Goal: Task Accomplishment & Management: Manage account settings

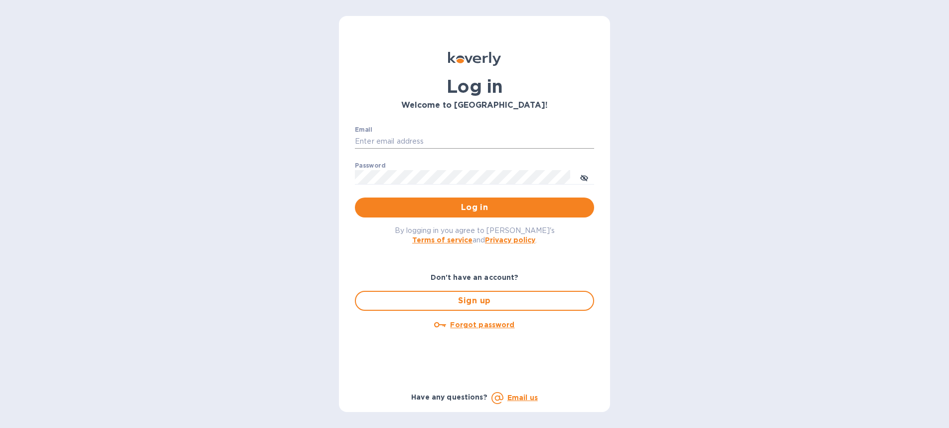
click at [406, 141] on input "Email" at bounding box center [474, 141] width 239 height 15
type input "[PERSON_NAME][EMAIL_ADDRESS][DOMAIN_NAME]"
click at [492, 212] on span "Log in" at bounding box center [474, 207] width 223 height 12
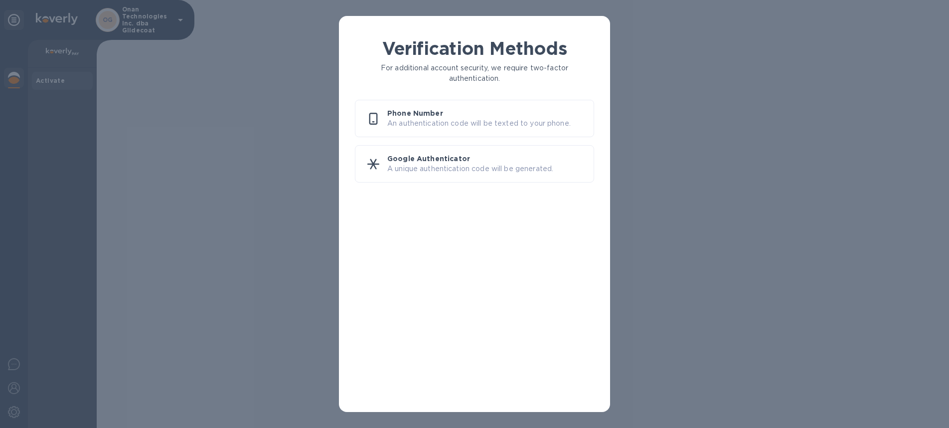
click at [412, 119] on p "An authentication code will be texted to your phone." at bounding box center [486, 123] width 198 height 10
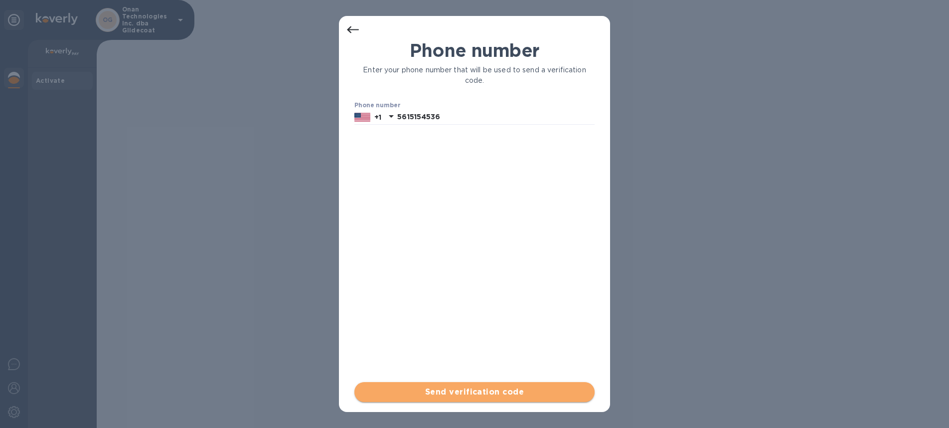
click at [458, 396] on span "Send verification code" at bounding box center [474, 392] width 224 height 12
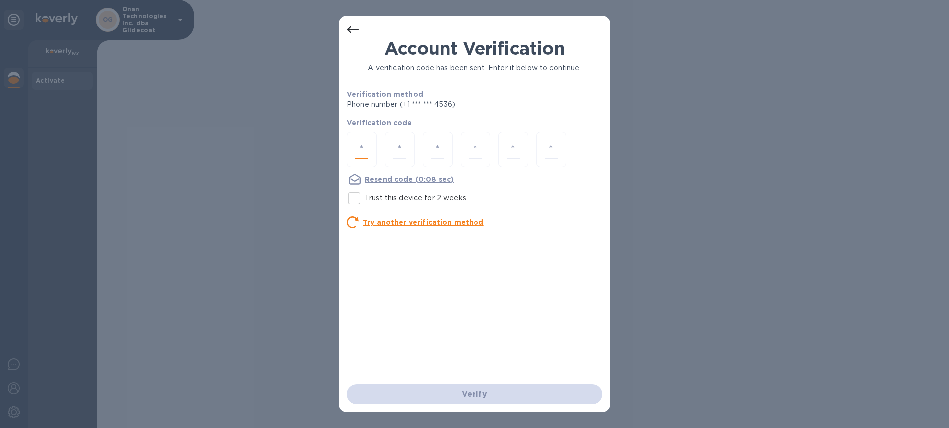
click at [365, 152] on input "number" at bounding box center [361, 149] width 13 height 18
type input "3"
type input "2"
type input "7"
type input "4"
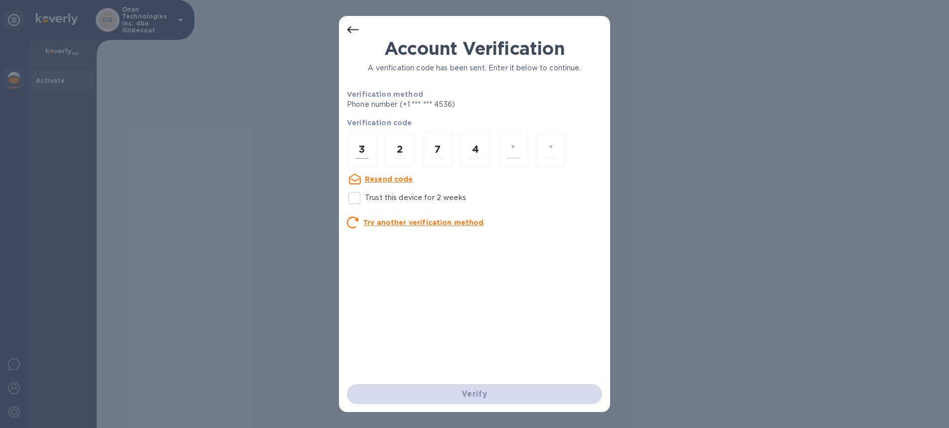
type input "8"
type input "4"
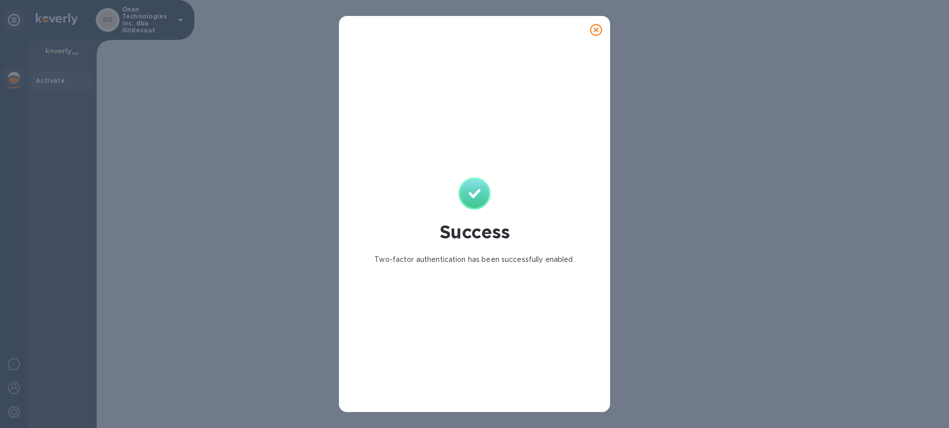
click at [598, 30] on icon at bounding box center [596, 30] width 12 height 12
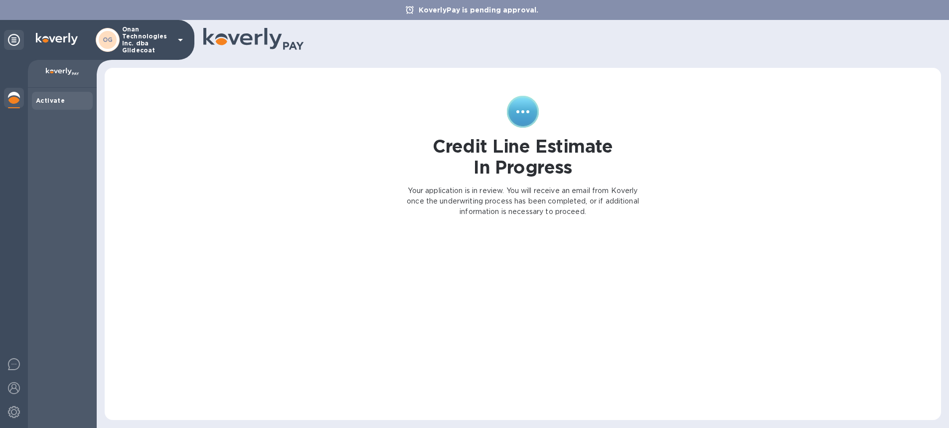
click at [13, 96] on img at bounding box center [14, 98] width 12 height 12
click at [15, 94] on img at bounding box center [14, 98] width 12 height 12
click at [138, 49] on p "Onan Technologies Inc. dba Glidecoat" at bounding box center [147, 40] width 50 height 28
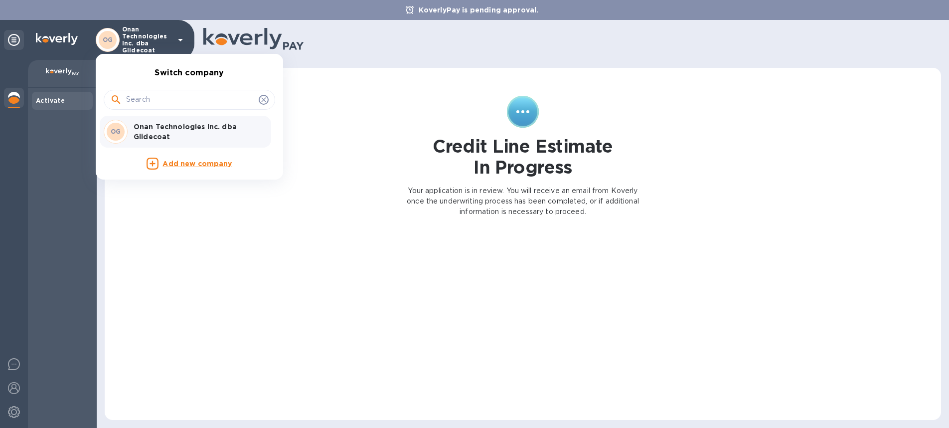
click at [138, 49] on div at bounding box center [474, 214] width 949 height 428
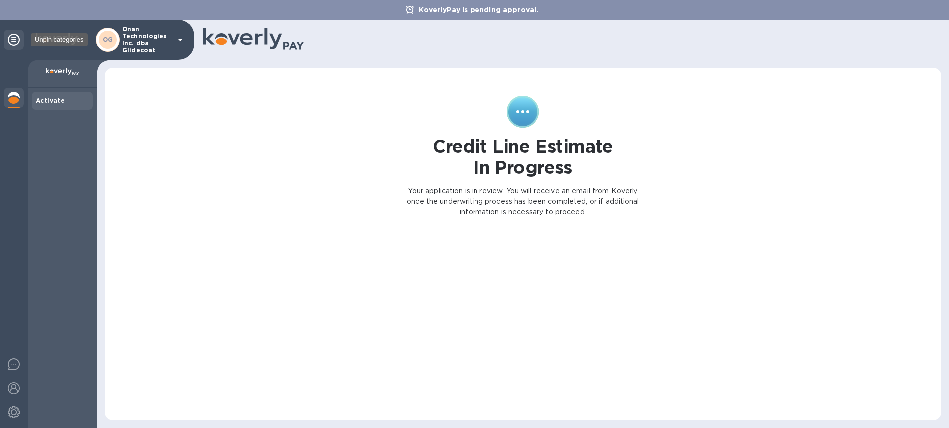
click at [13, 40] on icon at bounding box center [14, 40] width 12 height 12
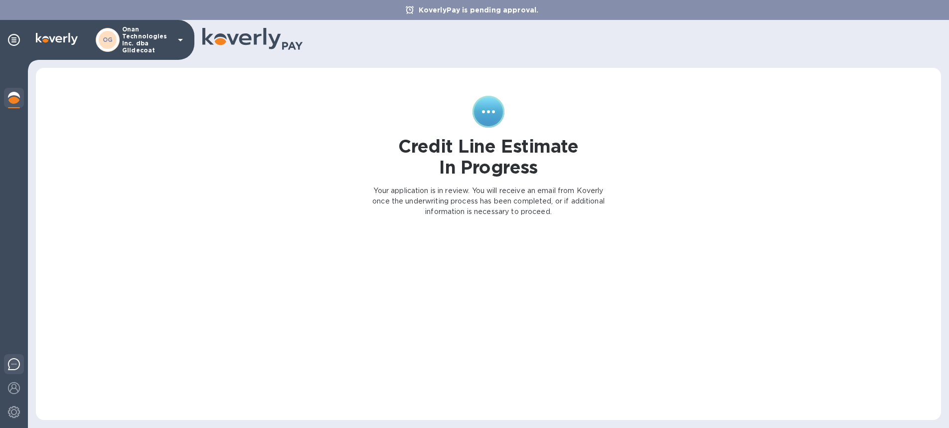
click at [15, 364] on img at bounding box center [14, 364] width 12 height 12
click at [14, 388] on img at bounding box center [14, 388] width 12 height 12
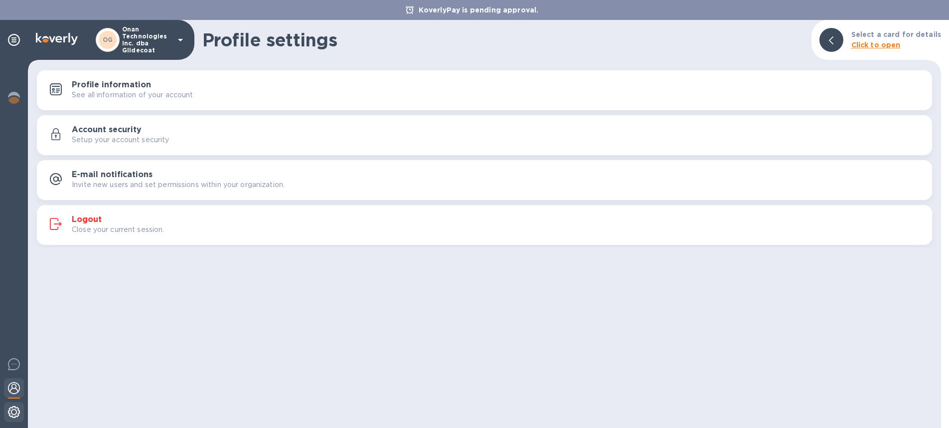
click at [16, 414] on img at bounding box center [14, 412] width 12 height 12
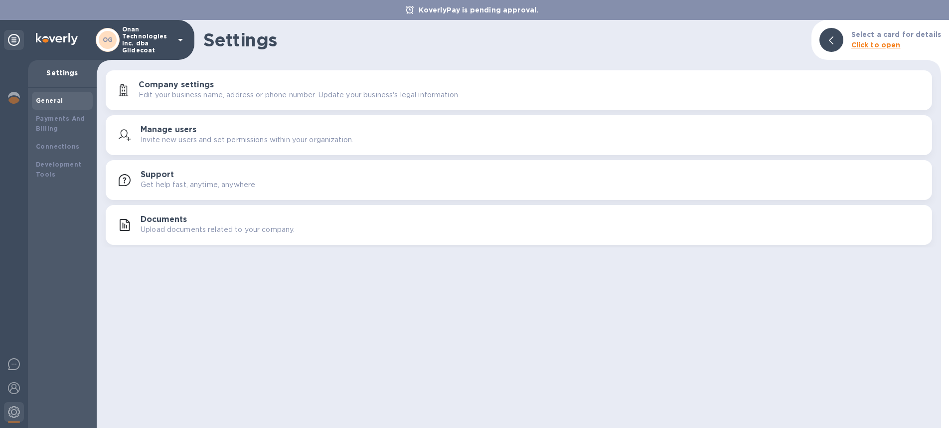
click at [163, 222] on h3 "Documents" at bounding box center [164, 219] width 46 height 9
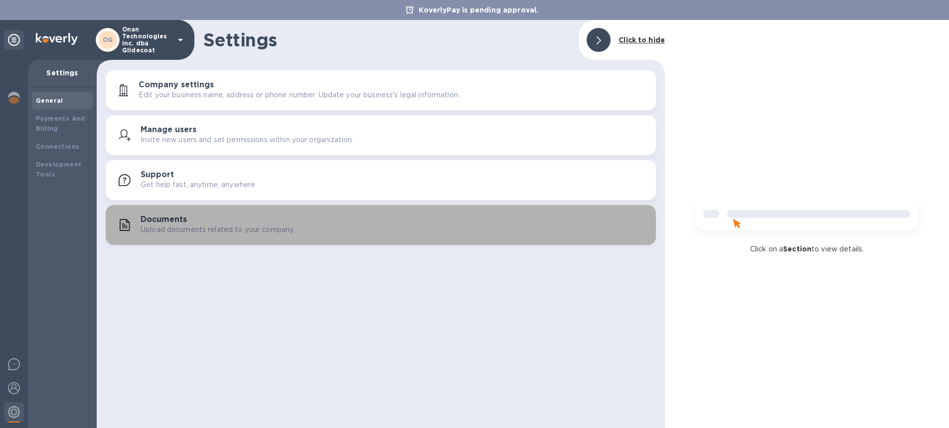
click at [153, 218] on h3 "Documents" at bounding box center [164, 219] width 46 height 9
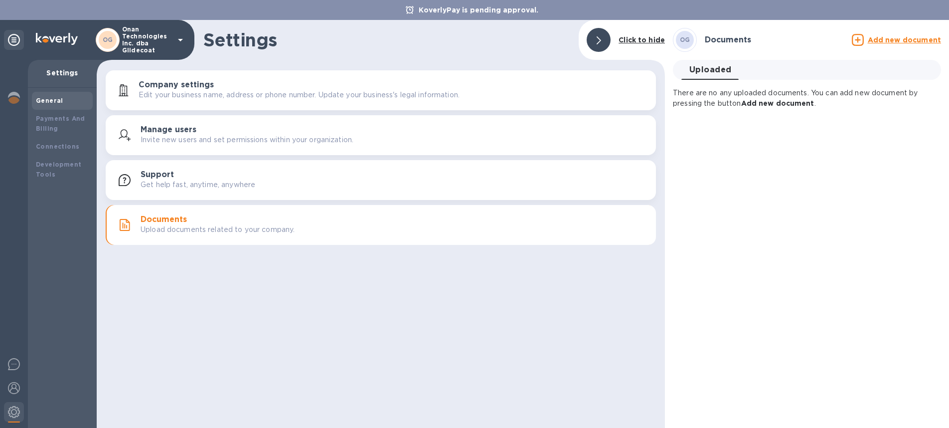
click at [787, 105] on b "Add new document" at bounding box center [777, 103] width 73 height 8
click at [756, 106] on b "Add new document" at bounding box center [777, 103] width 73 height 8
click at [888, 41] on u "Add new document" at bounding box center [904, 40] width 73 height 8
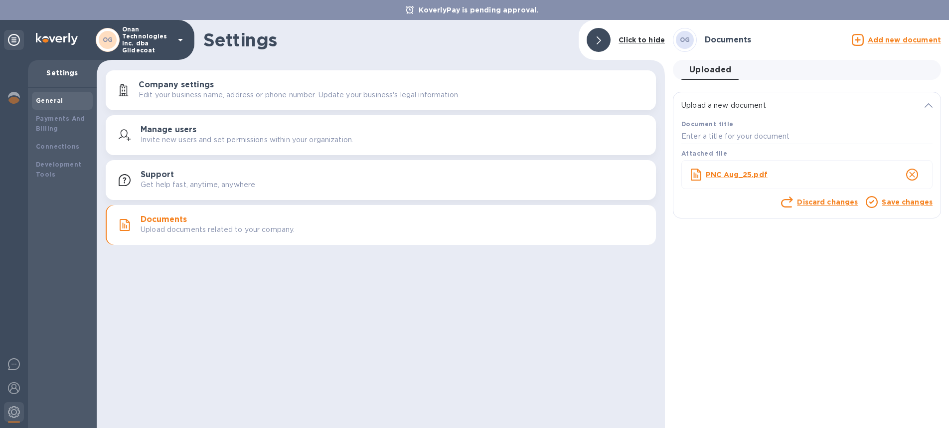
click at [890, 203] on link "Save changes" at bounding box center [907, 202] width 51 height 8
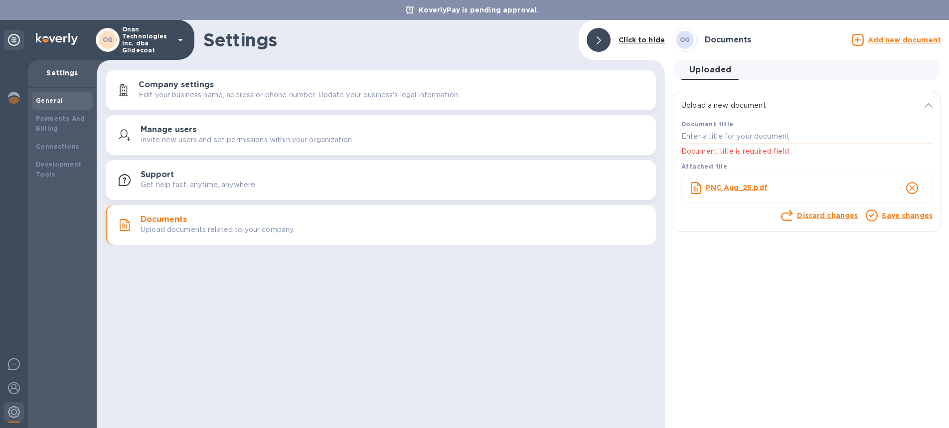
click at [733, 142] on input "text" at bounding box center [807, 136] width 251 height 15
type input "PNCAug 2025"
click at [727, 234] on div "Upload a new document Document title PNCAug 2025 Document title is required fie…" at bounding box center [807, 162] width 276 height 156
click at [904, 218] on link "Save changes" at bounding box center [907, 215] width 51 height 8
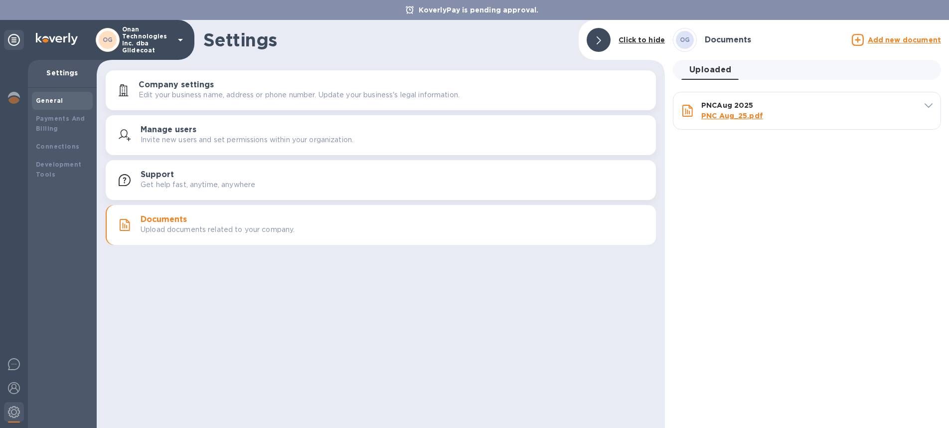
click at [897, 38] on u "Add new document" at bounding box center [904, 40] width 73 height 8
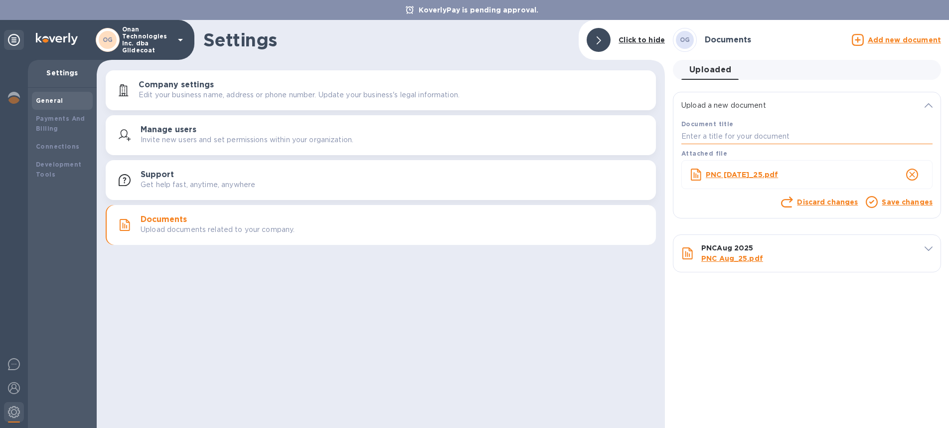
click at [700, 136] on input "text" at bounding box center [807, 136] width 251 height 15
type input "PNCJul 2025"
click at [909, 204] on link "Save changes" at bounding box center [907, 202] width 51 height 8
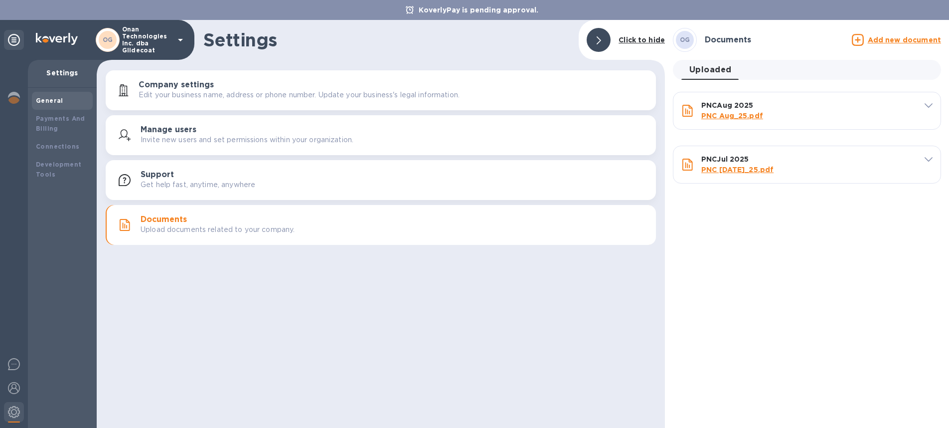
click at [897, 41] on u "Add new document" at bounding box center [904, 40] width 73 height 8
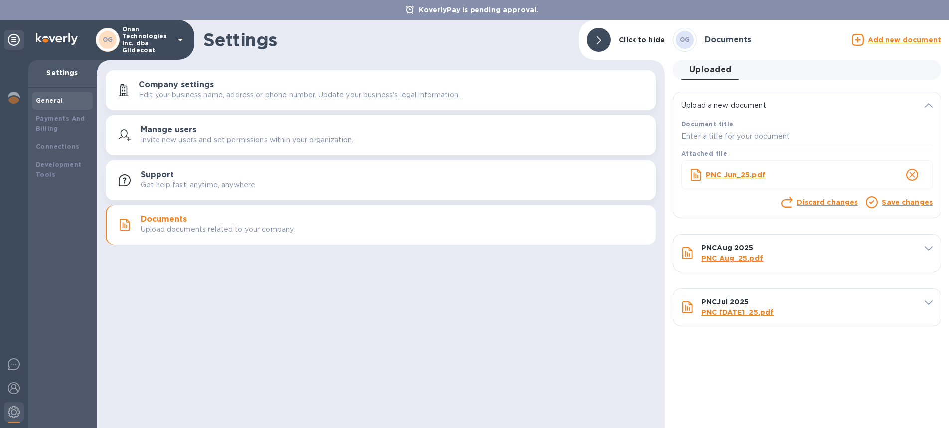
click at [913, 204] on link "Save changes" at bounding box center [907, 202] width 51 height 8
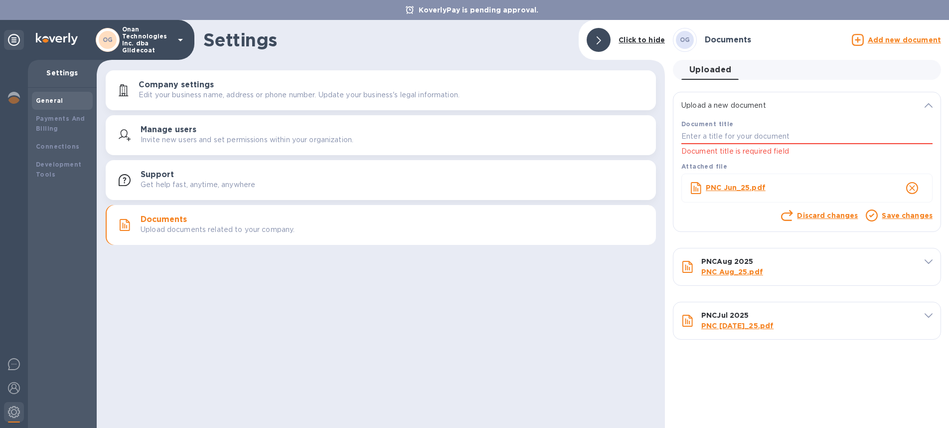
click at [891, 42] on u "Add new document" at bounding box center [904, 40] width 73 height 8
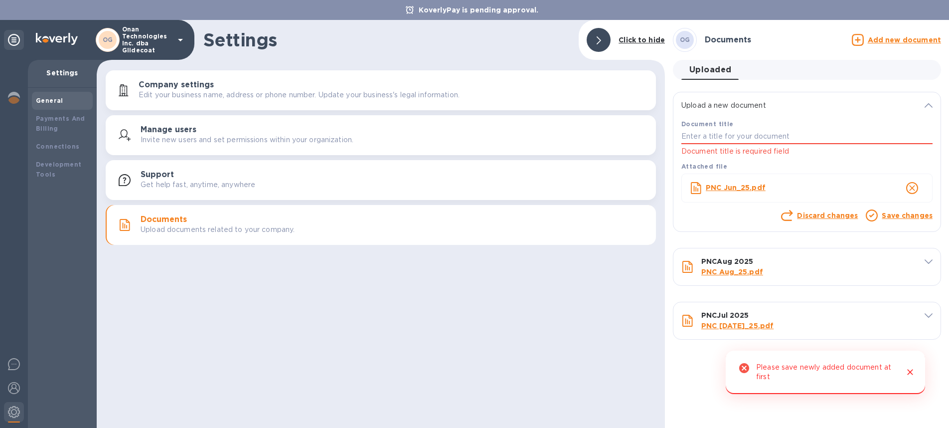
drag, startPoint x: 787, startPoint y: 387, endPoint x: 789, endPoint y: 377, distance: 9.7
click at [787, 386] on div "Please save newly added document at first" at bounding box center [825, 371] width 199 height 43
click at [788, 364] on div "Please save newly added document at first" at bounding box center [826, 371] width 140 height 27
click at [702, 137] on input "text" at bounding box center [807, 136] width 251 height 15
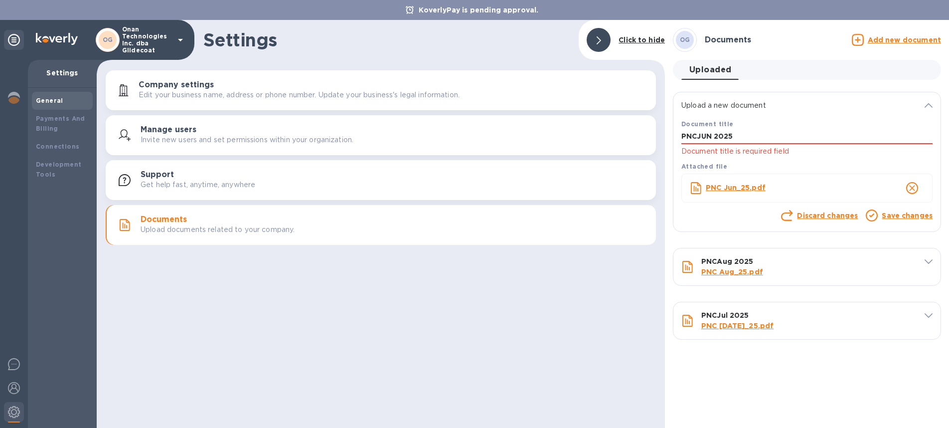
type input "PNCJUN 2025"
click at [915, 215] on link "Save changes" at bounding box center [907, 215] width 51 height 8
